Goal: Information Seeking & Learning: Check status

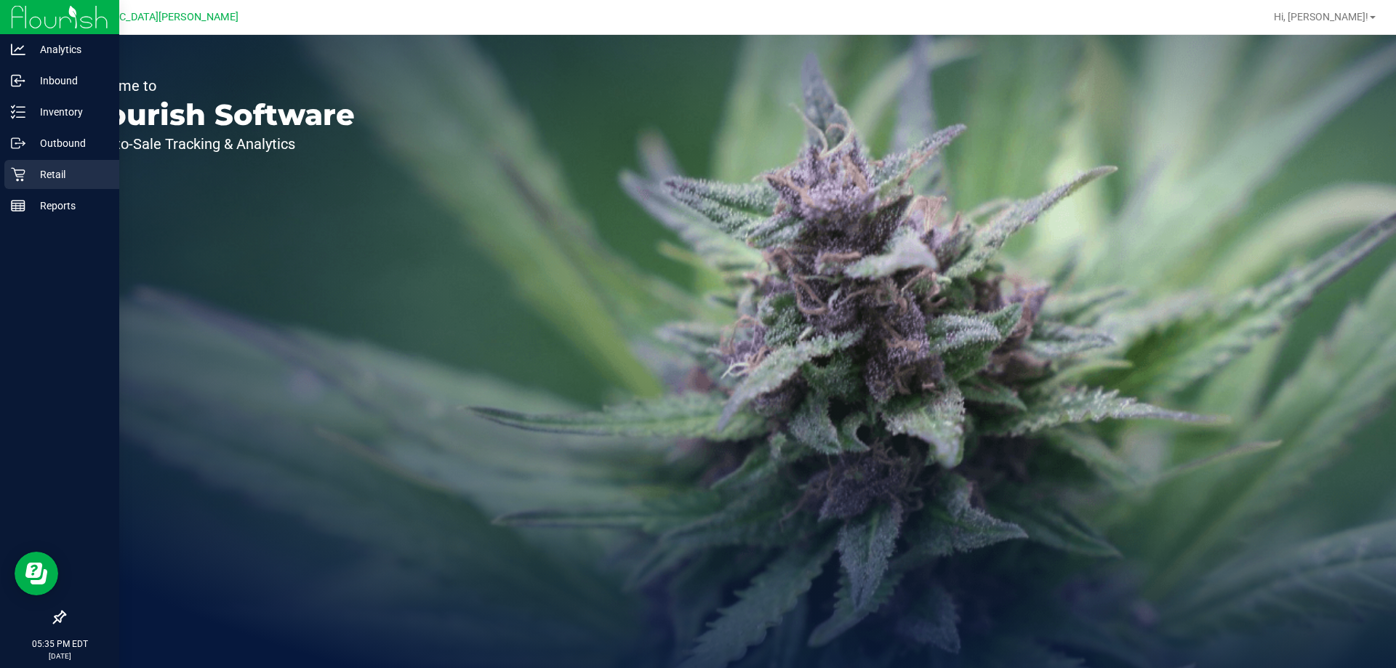
click at [12, 172] on icon at bounding box center [18, 174] width 15 height 15
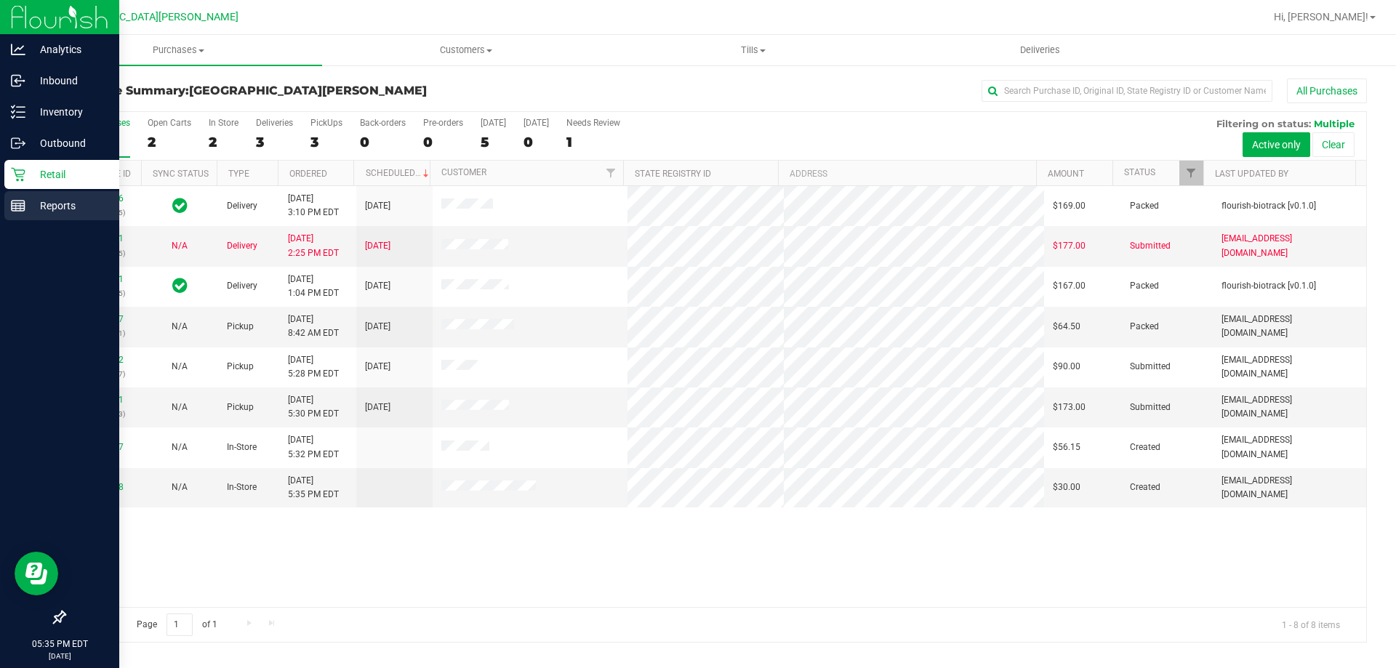
click at [53, 205] on p "Reports" at bounding box center [68, 205] width 87 height 17
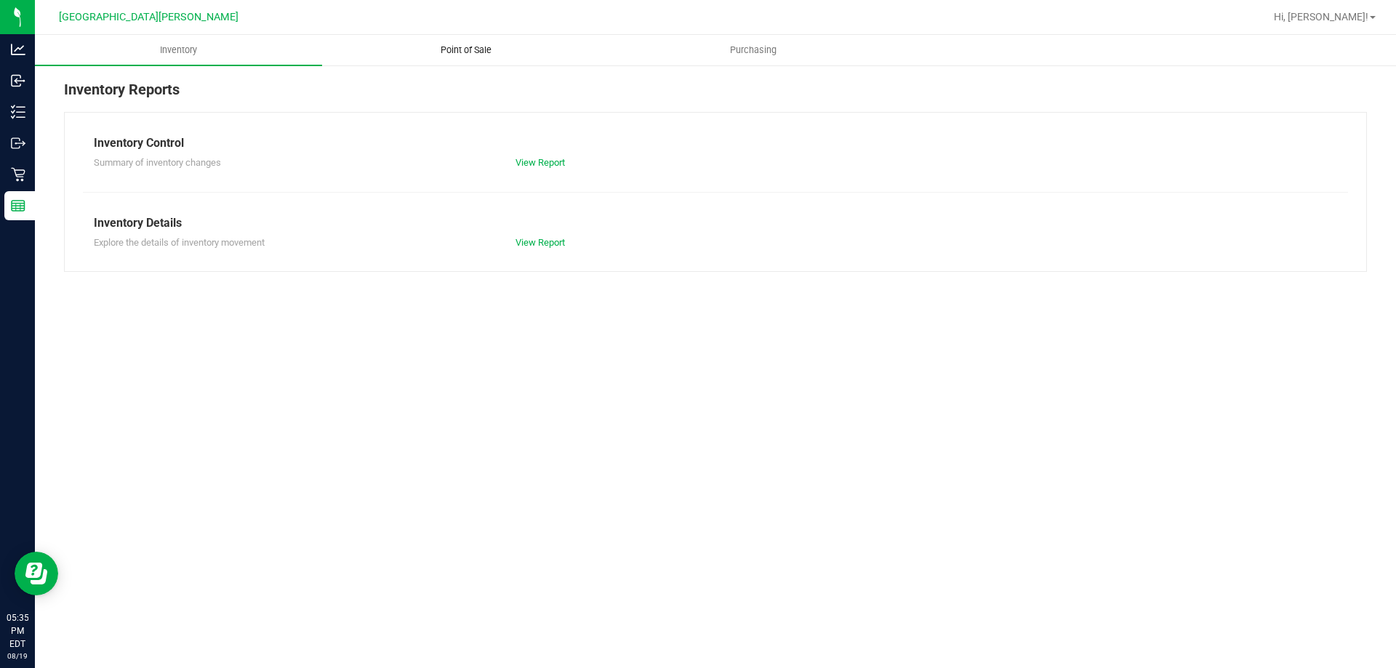
click at [459, 54] on span "Point of Sale" at bounding box center [466, 50] width 90 height 13
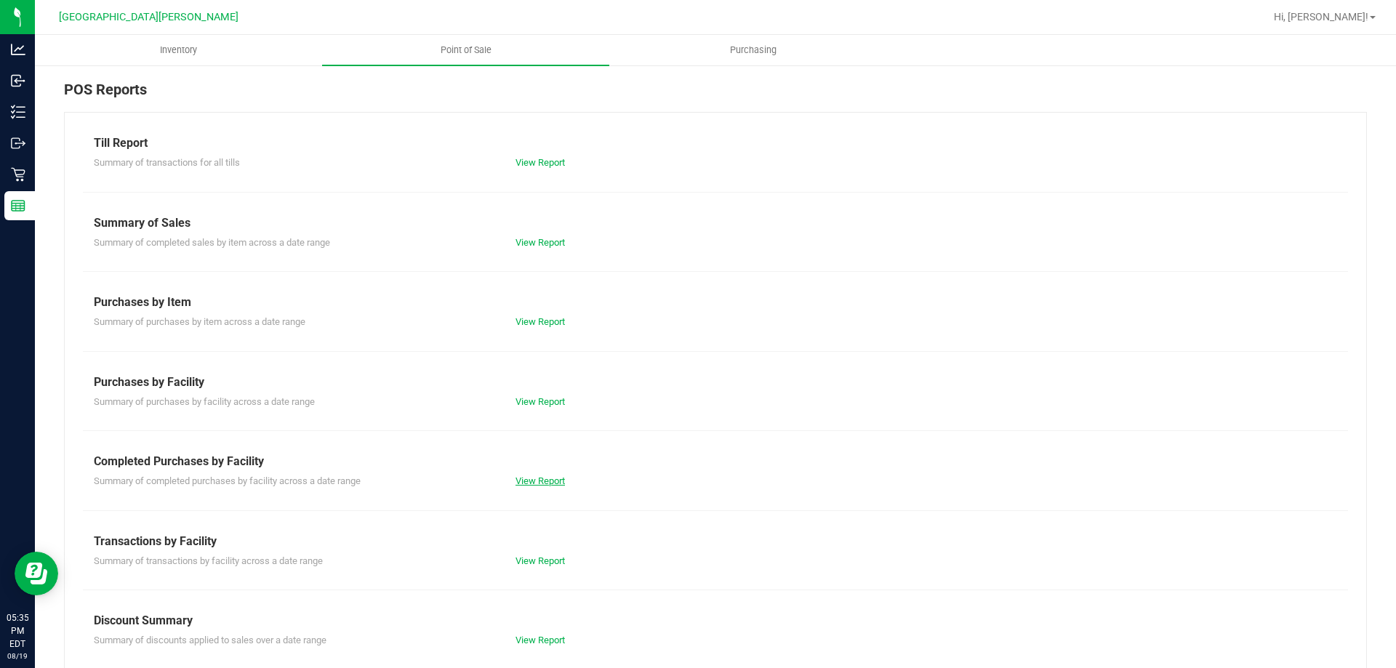
click at [526, 476] on link "View Report" at bounding box center [539, 480] width 49 height 11
